Goal: Book appointment/travel/reservation

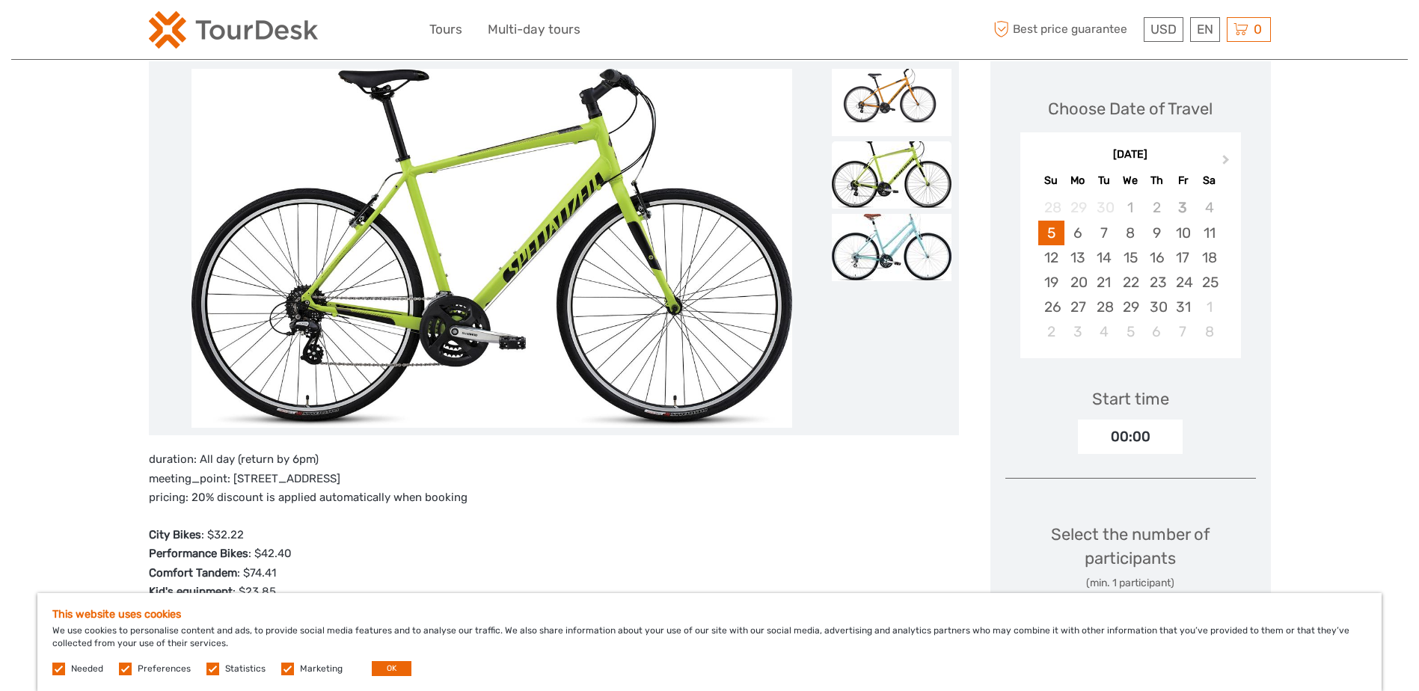
scroll to position [224, 0]
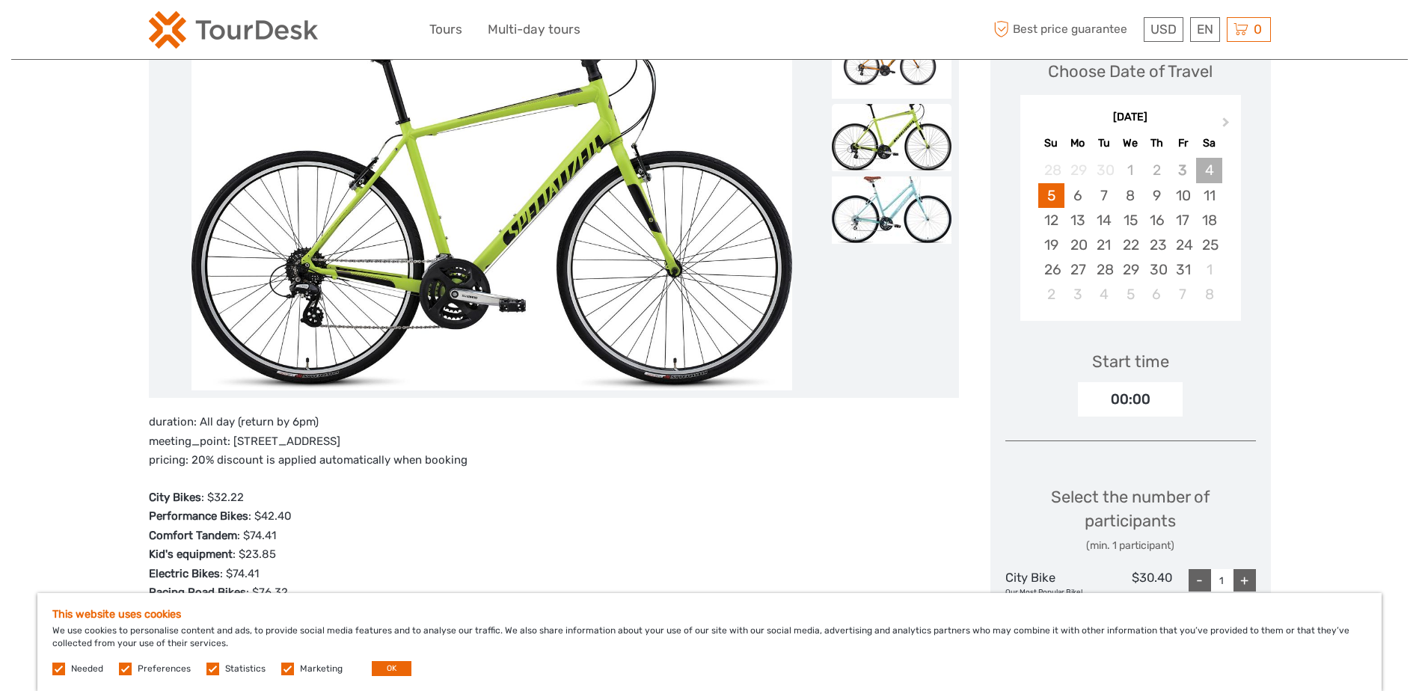
click at [1202, 171] on div "4" at bounding box center [1209, 170] width 26 height 25
click at [1209, 171] on div "4" at bounding box center [1209, 170] width 26 height 25
click at [1208, 168] on div "4" at bounding box center [1209, 170] width 26 height 25
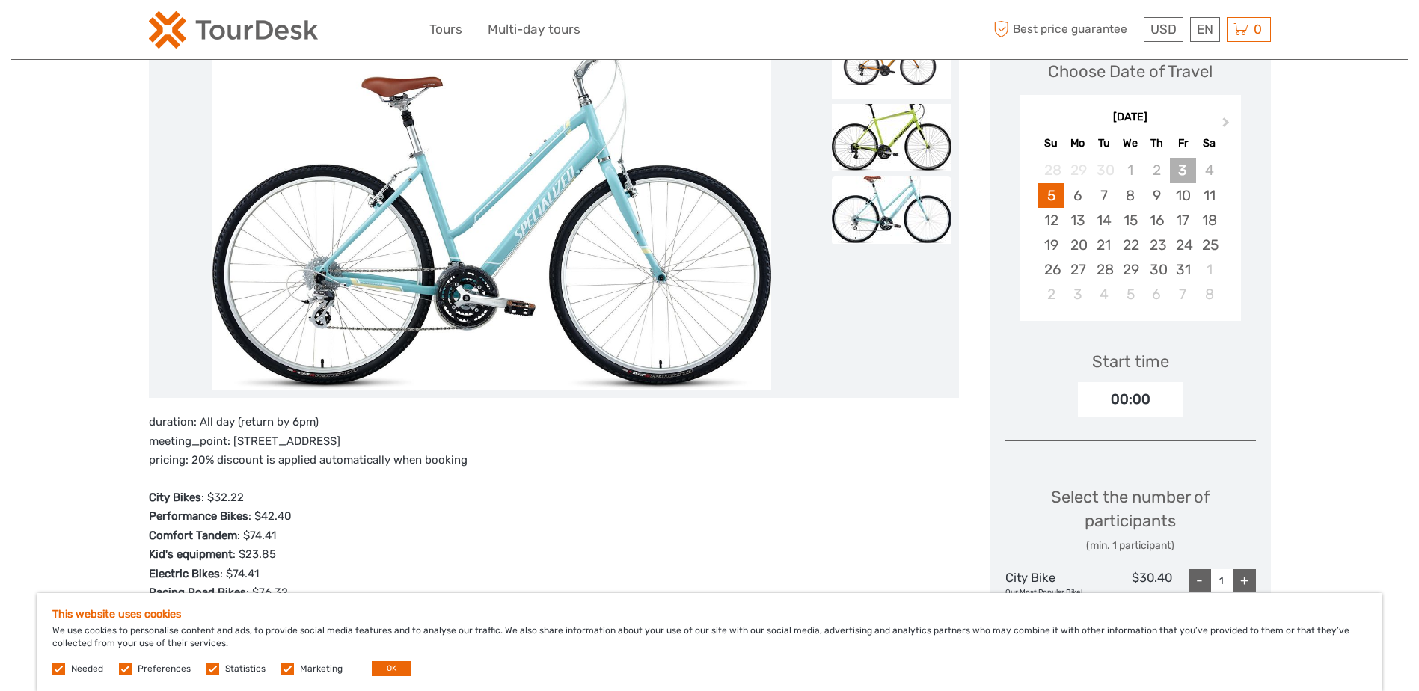
click at [1190, 166] on div "3" at bounding box center [1183, 170] width 26 height 25
click at [1204, 168] on div "4" at bounding box center [1209, 170] width 26 height 25
click at [1048, 192] on div "5" at bounding box center [1051, 195] width 26 height 25
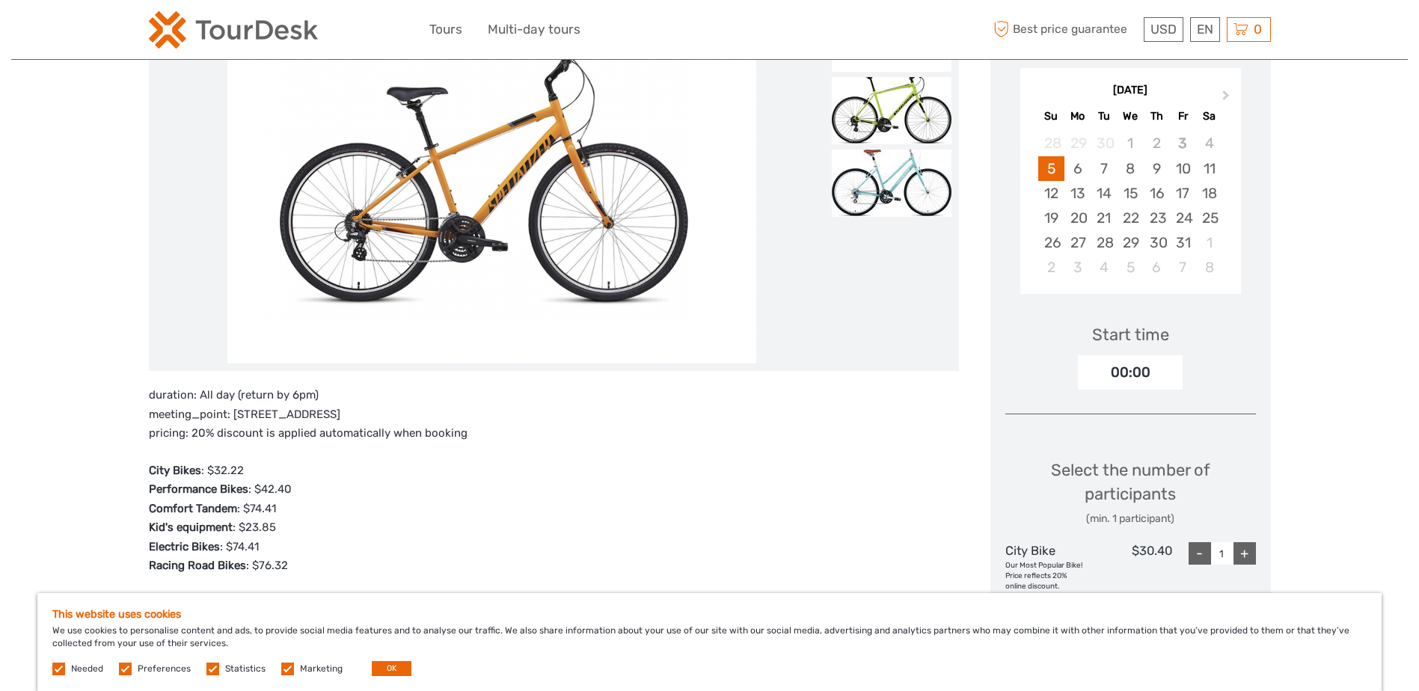
scroll to position [299, 0]
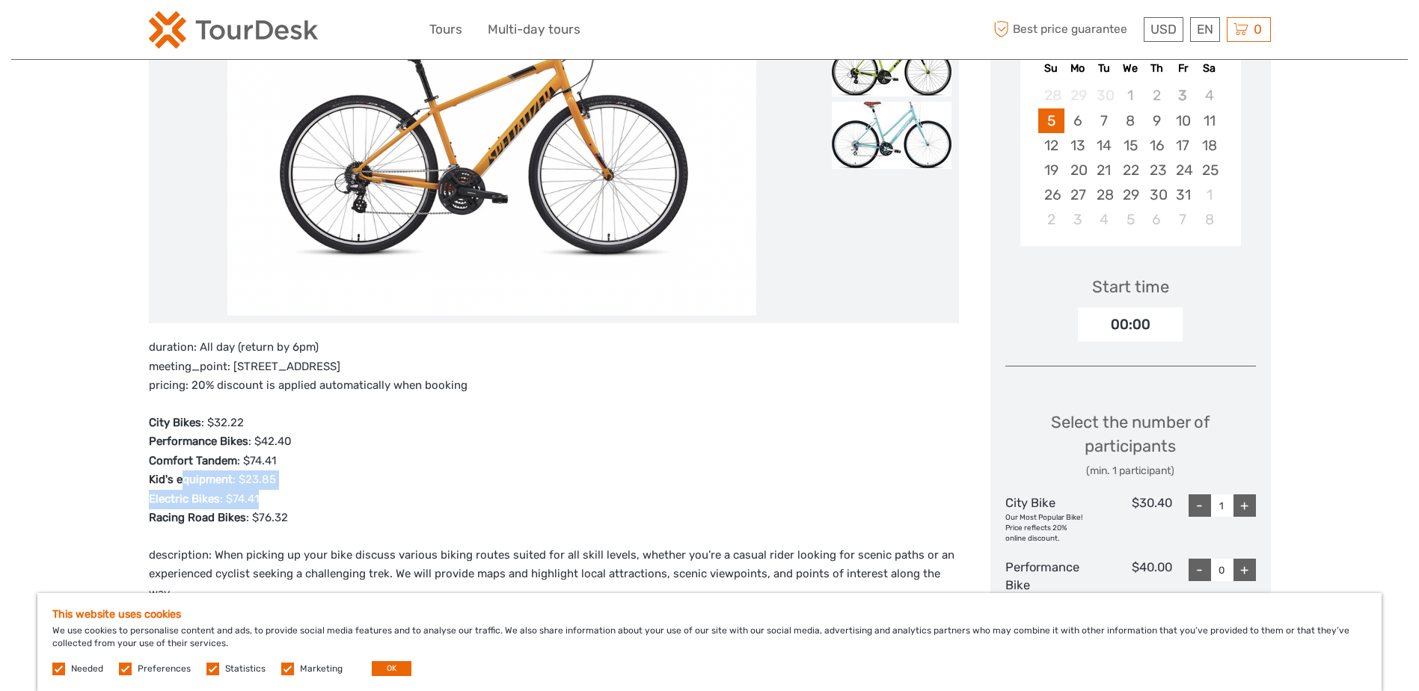
drag, startPoint x: 260, startPoint y: 500, endPoint x: 179, endPoint y: 480, distance: 83.8
click at [179, 480] on p "City Bikes : $32.22 Performance Bikes : $42.40 Comfort Tandem : $74.41 Kid's eq…" at bounding box center [554, 471] width 810 height 114
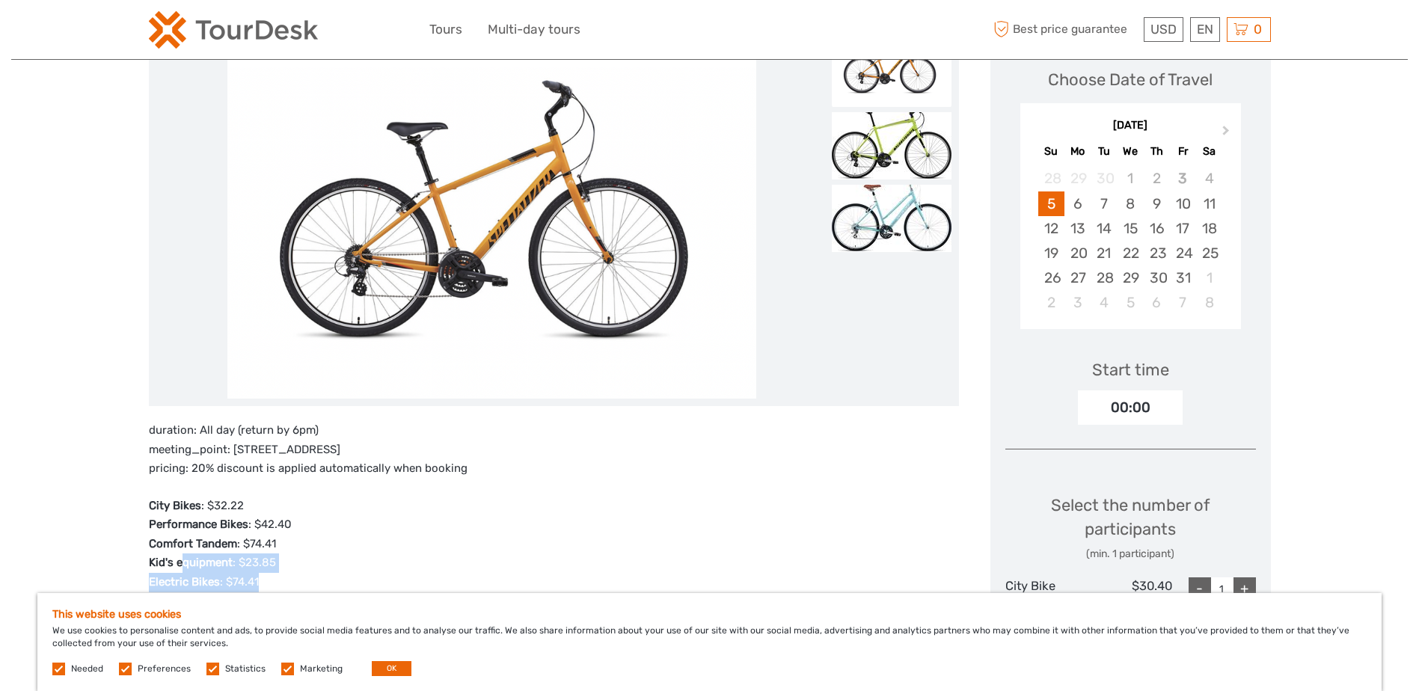
scroll to position [0, 0]
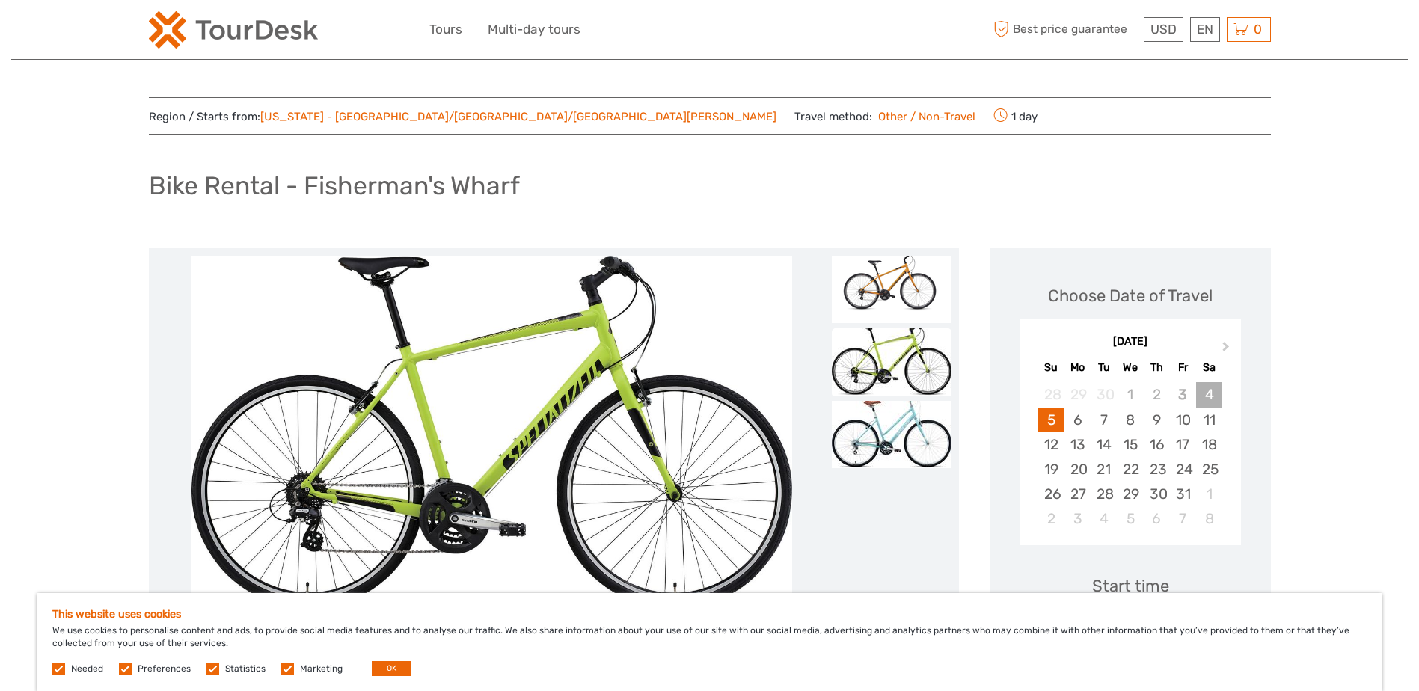
click at [1205, 391] on div "4" at bounding box center [1209, 394] width 26 height 25
drag, startPoint x: 1205, startPoint y: 391, endPoint x: 1303, endPoint y: 391, distance: 98.0
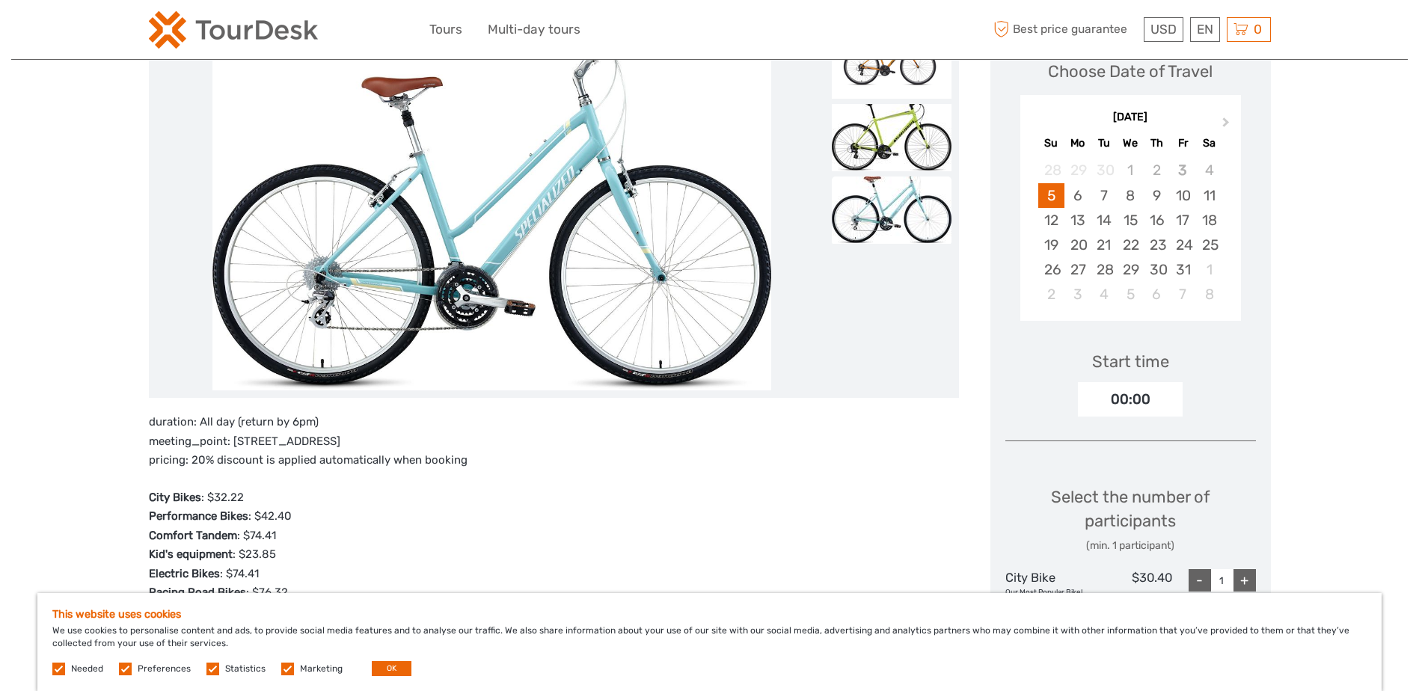
scroll to position [299, 0]
